Goal: Information Seeking & Learning: Learn about a topic

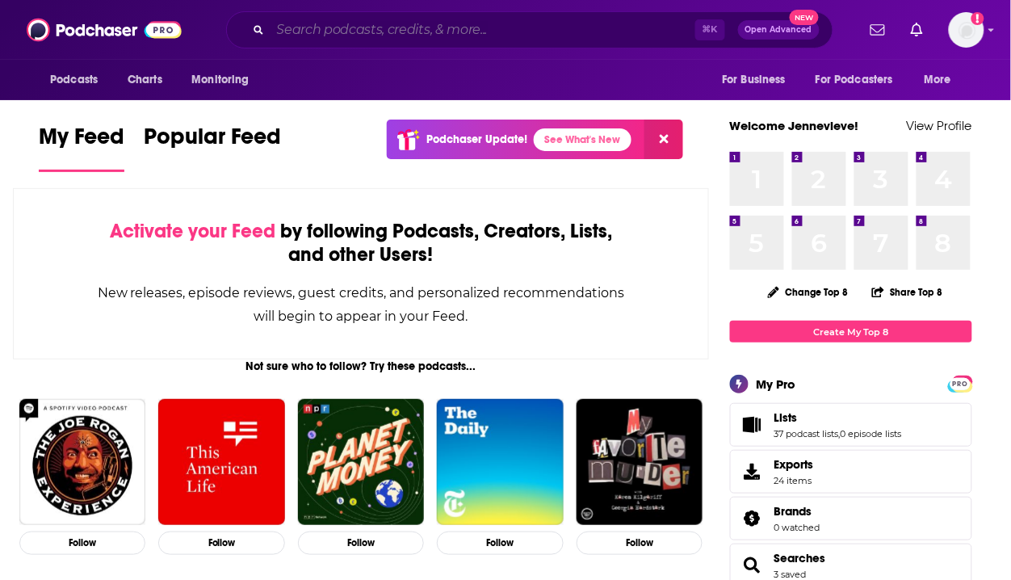
click at [611, 23] on input "Search podcasts, credits, & more..." at bounding box center [483, 30] width 425 height 26
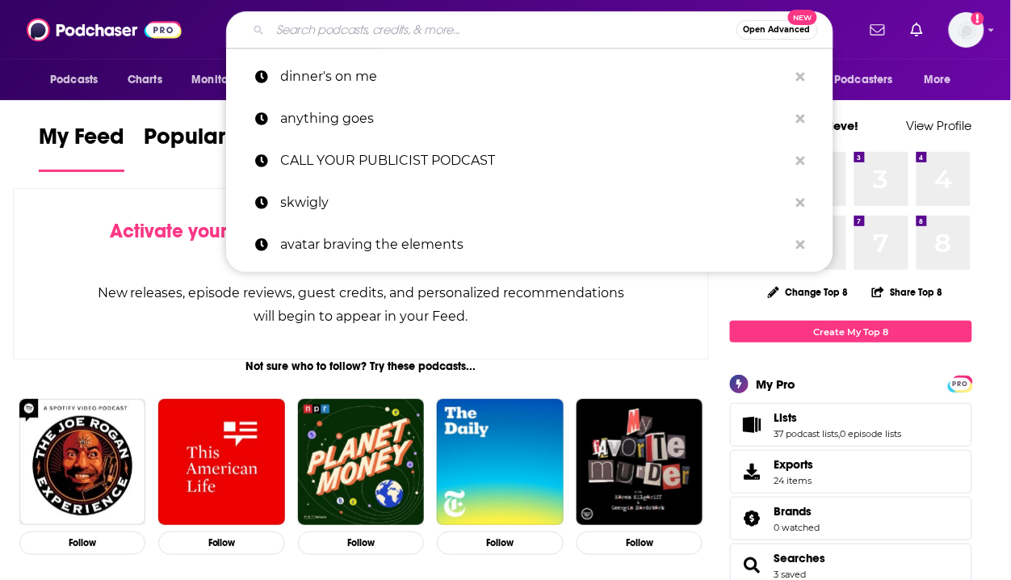
paste input "Emerging Franchise Brands"
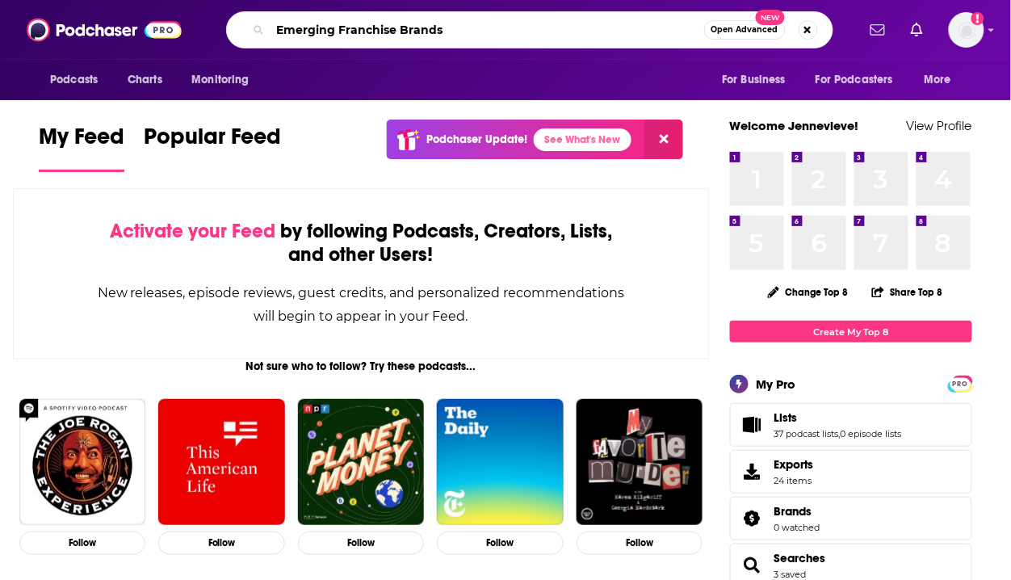
type input "Emerging Franchise Brands"
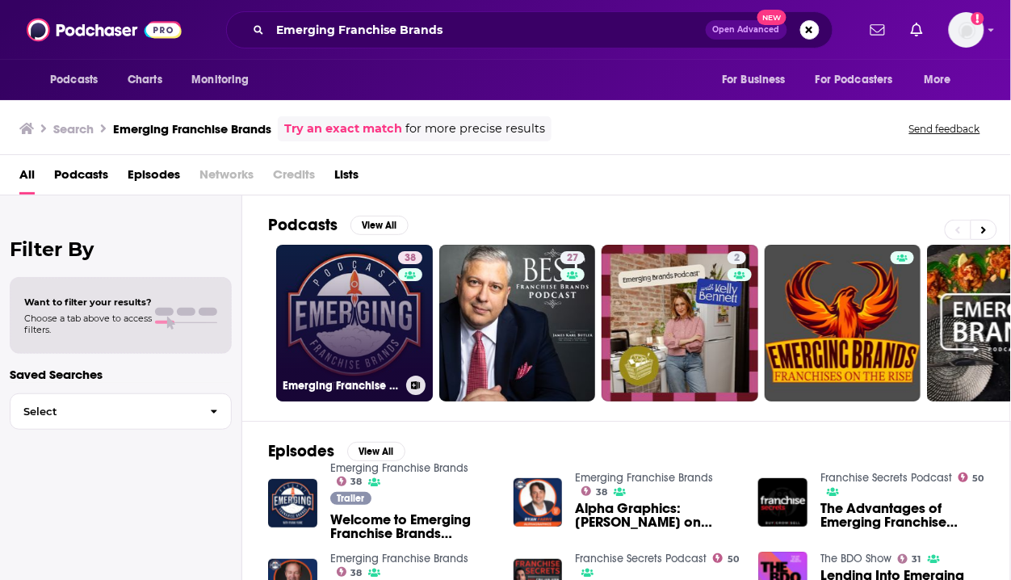
click at [392, 288] on link "38 Emerging Franchise Brands" at bounding box center [354, 323] width 157 height 157
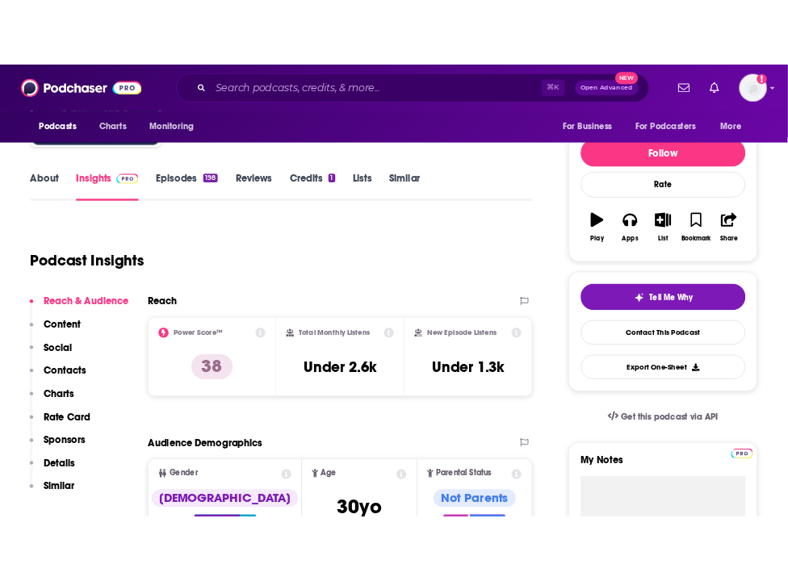
scroll to position [214, 0]
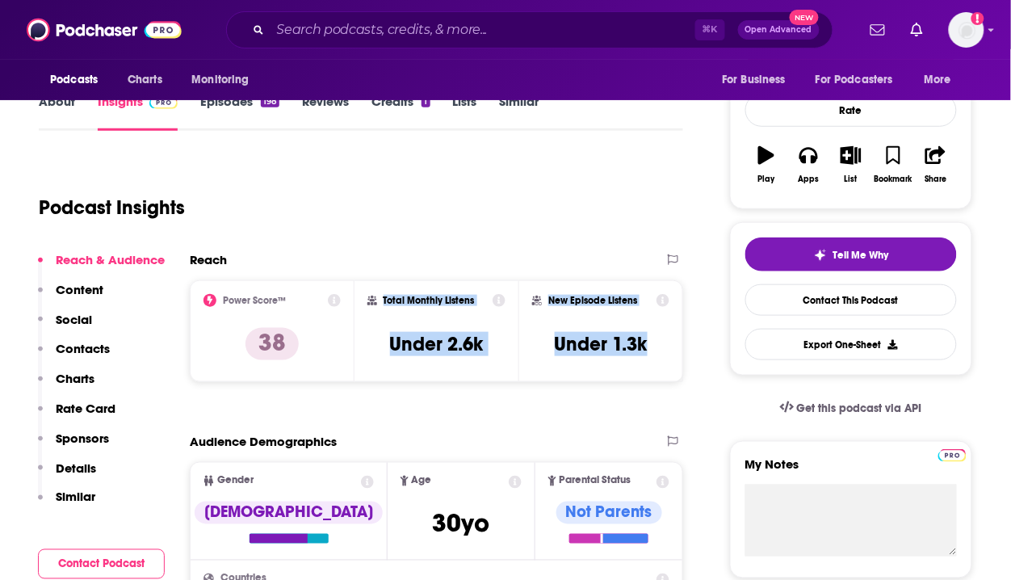
drag, startPoint x: 383, startPoint y: 301, endPoint x: 663, endPoint y: 349, distance: 284.3
click at [663, 349] on div "Power Score™ 38 Total Monthly Listens Under 2.6k New Episode Listens Under 1.3k" at bounding box center [436, 331] width 493 height 102
copy div "Total Monthly Listens Under 2.6k New Episode Listens Under 1.3k"
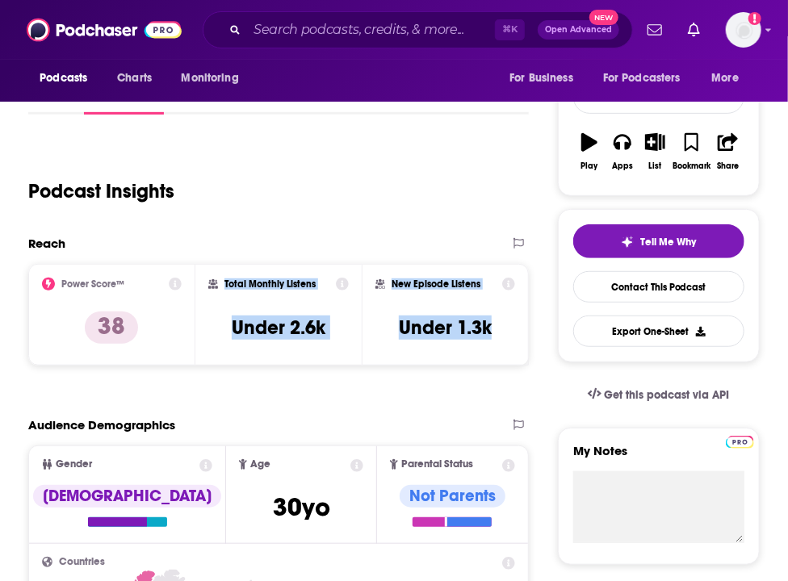
click at [486, 149] on div "Podcast Insights" at bounding box center [271, 182] width 487 height 82
